Goal: Task Accomplishment & Management: Use online tool/utility

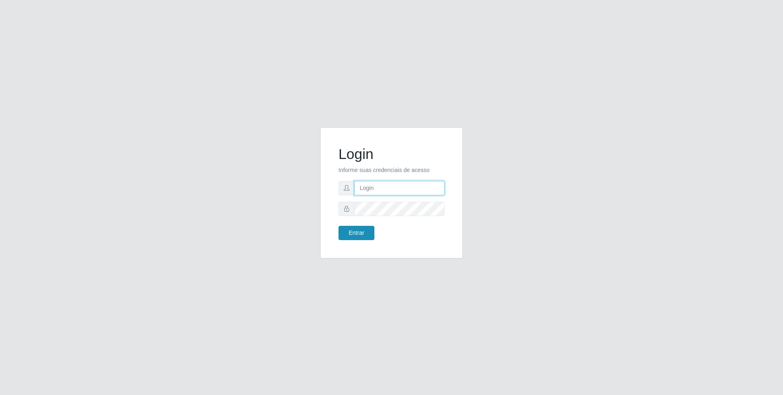
type input "[EMAIL_ADDRESS][DOMAIN_NAME]"
click at [364, 233] on button "Entrar" at bounding box center [356, 233] width 36 height 14
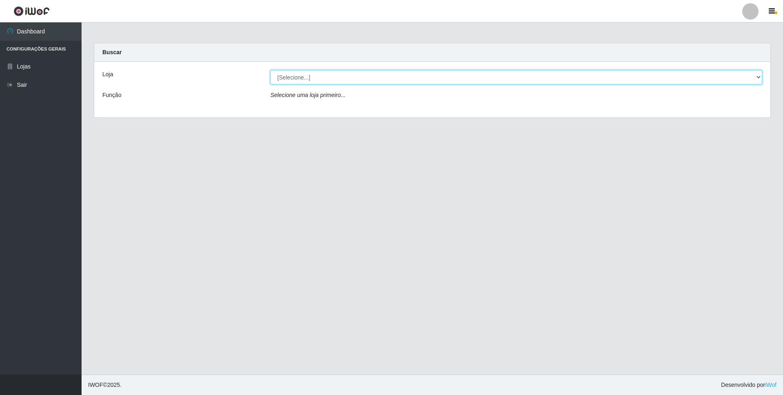
click at [312, 78] on select "[Selecione...] [GEOGRAPHIC_DATA] - [GEOGRAPHIC_DATA]" at bounding box center [516, 77] width 492 height 14
select select "432"
click at [270, 70] on select "[Selecione...] [GEOGRAPHIC_DATA] - [GEOGRAPHIC_DATA]" at bounding box center [516, 77] width 492 height 14
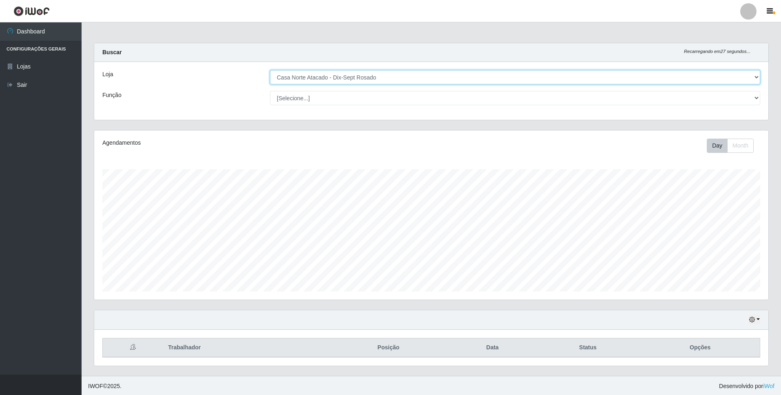
scroll to position [1, 0]
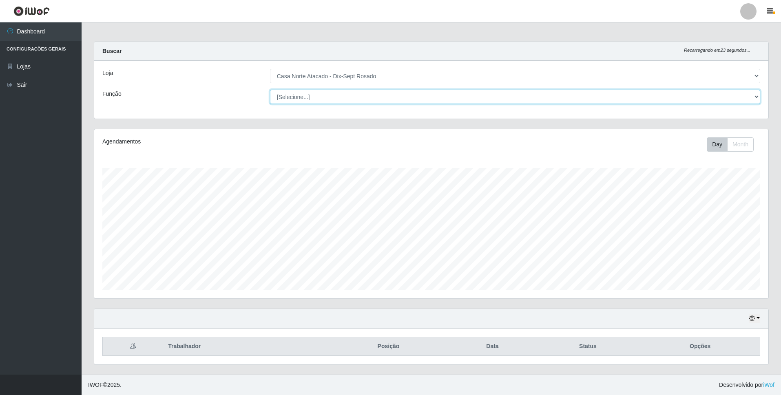
drag, startPoint x: 404, startPoint y: 92, endPoint x: 416, endPoint y: 94, distance: 11.9
click at [404, 92] on select "[Selecione...] ASG ASG + ASG ++ Auxiliar de Depósito Auxiliar de Depósito + Aux…" at bounding box center [515, 97] width 490 height 14
click at [493, 25] on main "Carregando... Buscar Recarregando em 22 segundos... Loja [Selecione...] Casa No…" at bounding box center [431, 197] width 699 height 353
